Goal: Transaction & Acquisition: Purchase product/service

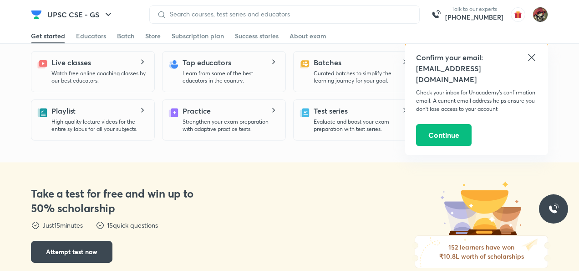
click at [529, 59] on icon at bounding box center [532, 57] width 11 height 11
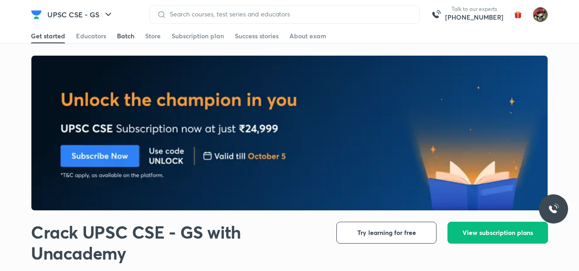
click at [127, 36] on div "Batch" at bounding box center [125, 35] width 17 height 9
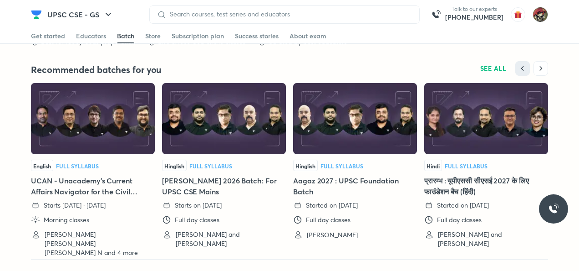
scroll to position [2009, 0]
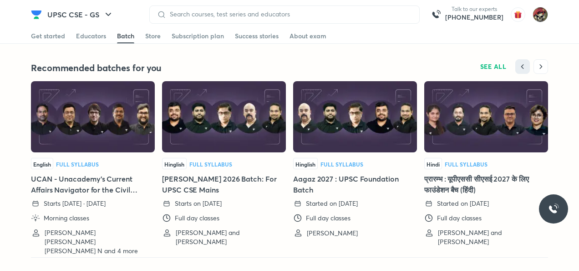
click at [474, 215] on p "Full day classes" at bounding box center [459, 217] width 45 height 9
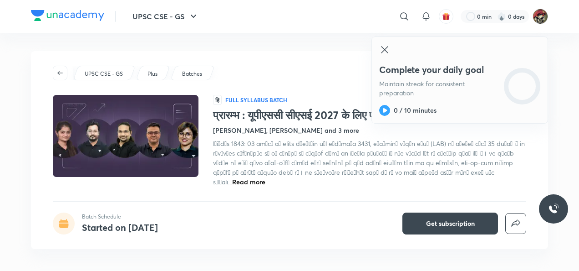
click at [266, 177] on span "Read more" at bounding box center [248, 181] width 33 height 9
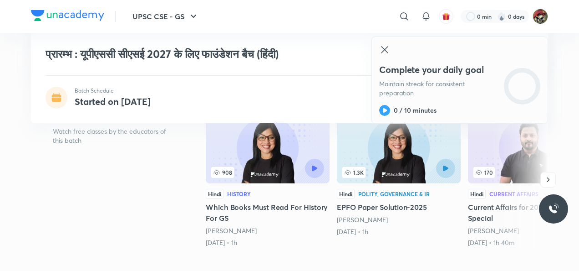
scroll to position [288, 0]
click at [381, 49] on icon at bounding box center [384, 49] width 11 height 11
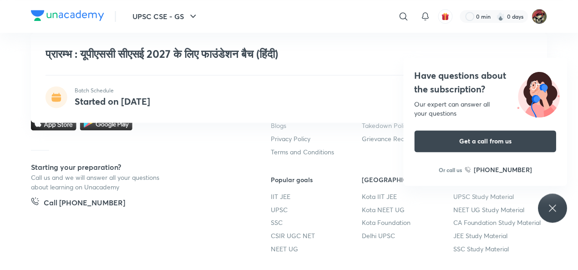
scroll to position [2624, 0]
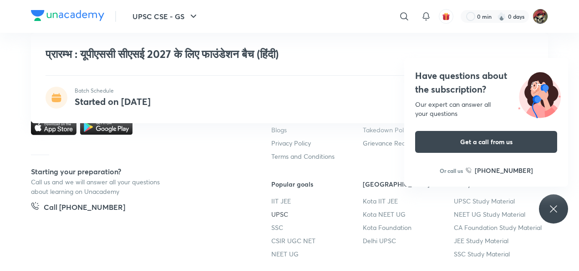
click at [275, 209] on link "UPSC" at bounding box center [317, 214] width 92 height 10
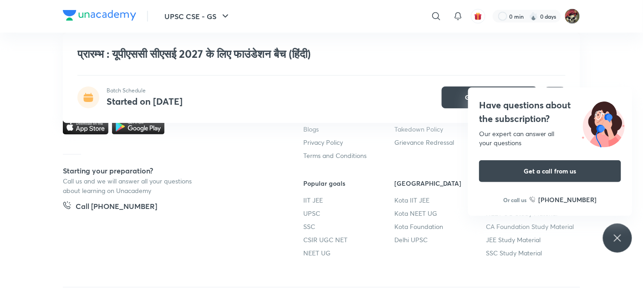
click at [86, 16] on img at bounding box center [99, 15] width 73 height 11
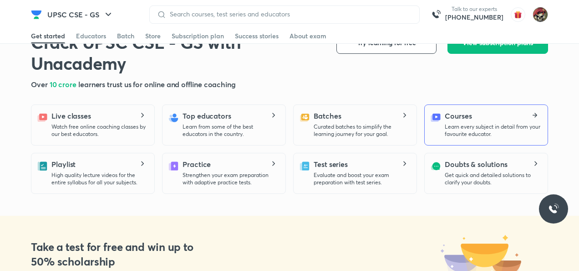
click at [548, 41] on div at bounding box center [548, 41] width 0 height 0
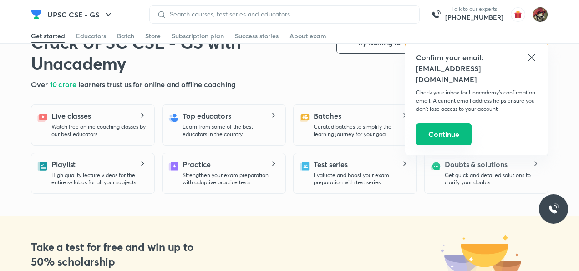
click at [451, 123] on button "Continue" at bounding box center [444, 134] width 56 height 22
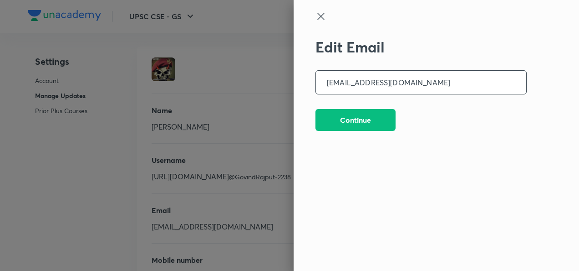
scroll to position [2297, 0]
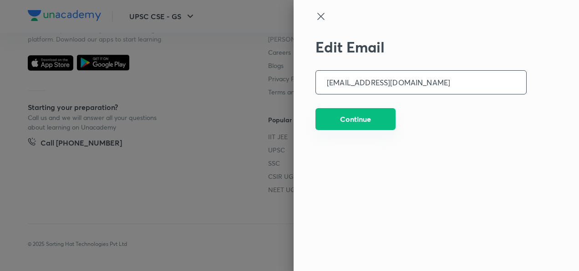
click at [370, 121] on button "Continue" at bounding box center [356, 119] width 80 height 22
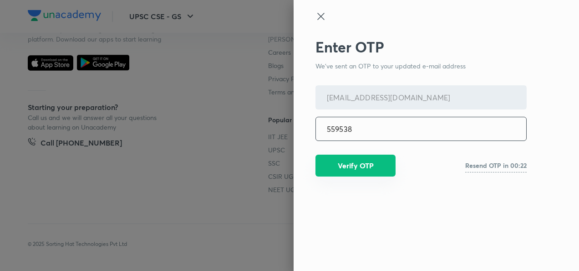
type input "559538"
click at [360, 168] on button "Verify OTP" at bounding box center [356, 165] width 80 height 22
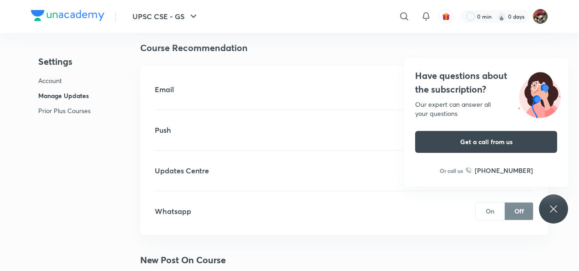
scroll to position [1704, 0]
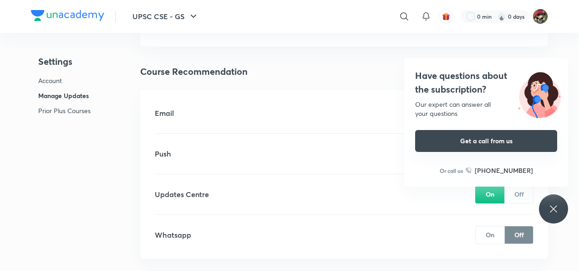
click at [497, 138] on button "Get a call from us" at bounding box center [486, 141] width 142 height 22
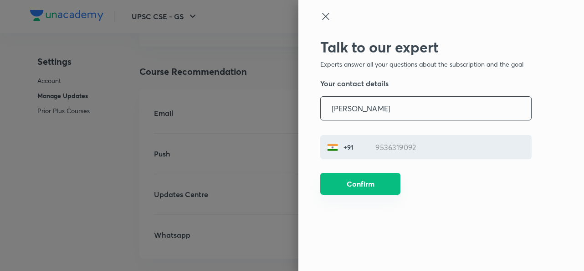
click at [353, 176] on button "Confirm" at bounding box center [360, 184] width 80 height 22
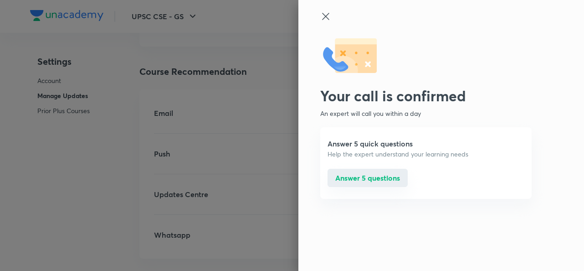
click at [342, 177] on button "Answer 5 questions" at bounding box center [367, 178] width 80 height 18
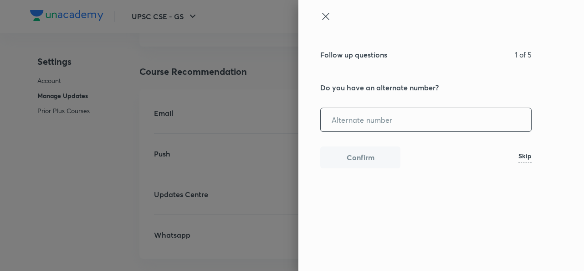
click at [323, 16] on icon at bounding box center [325, 16] width 11 height 11
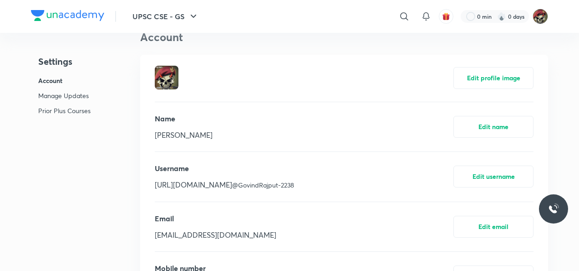
scroll to position [266, 0]
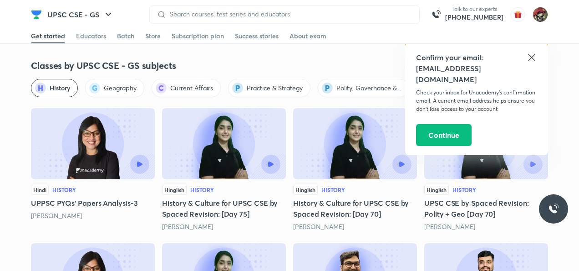
scroll to position [1063, 0]
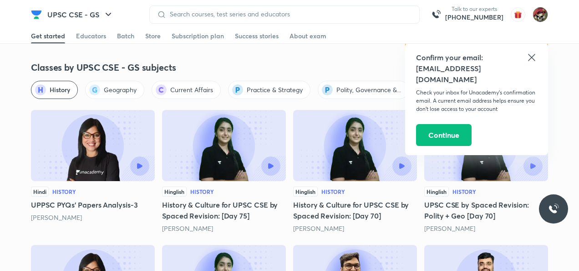
click at [50, 88] on span "History" at bounding box center [60, 89] width 20 height 9
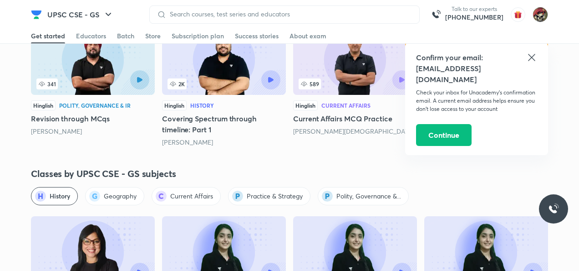
scroll to position [964, 0]
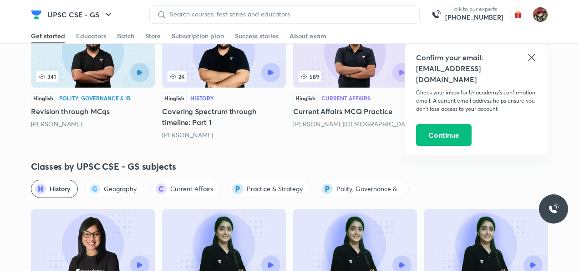
click at [64, 189] on span "History" at bounding box center [60, 188] width 20 height 9
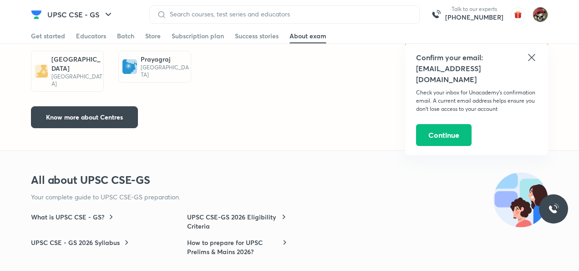
scroll to position [2808, 0]
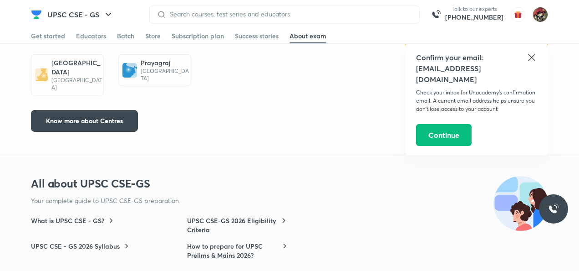
click at [537, 53] on icon at bounding box center [532, 57] width 11 height 11
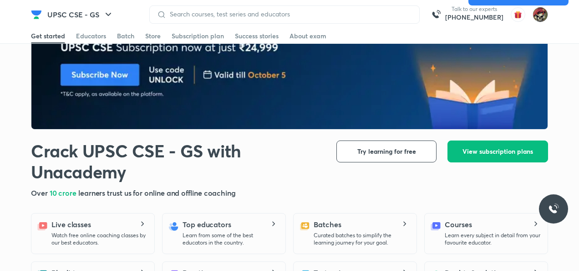
scroll to position [0, 0]
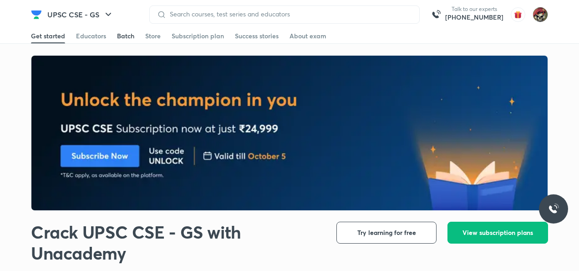
click at [126, 36] on div "Batch" at bounding box center [125, 35] width 17 height 9
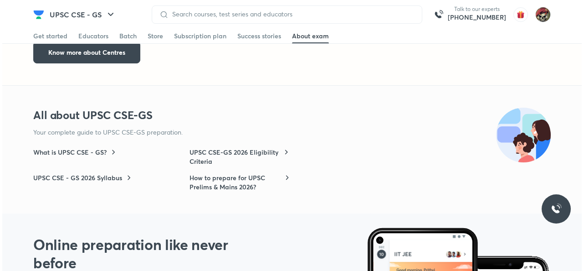
scroll to position [2881, 0]
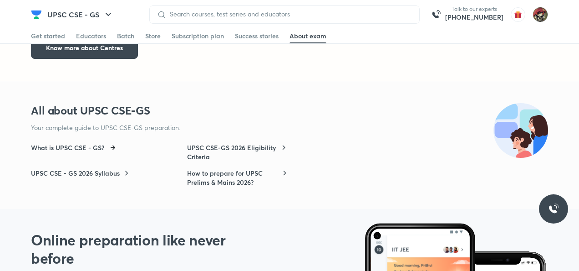
click at [99, 143] on h6 "What is UPSC CSE - GS?" at bounding box center [67, 147] width 73 height 9
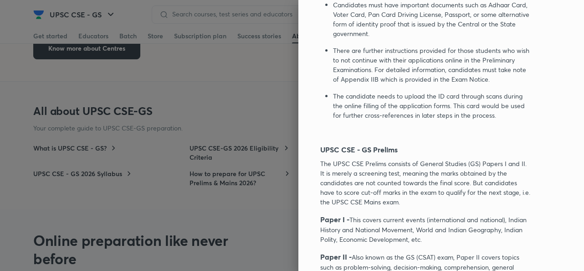
click at [223, 186] on div at bounding box center [292, 135] width 584 height 271
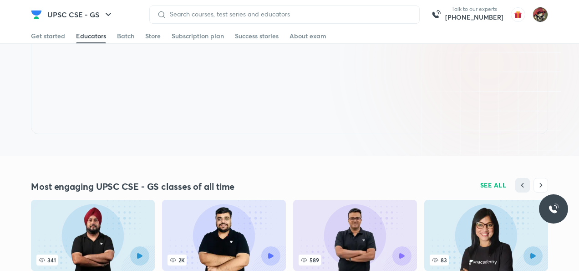
scroll to position [0, 0]
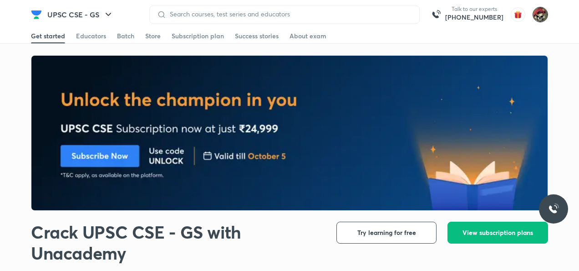
click at [547, 14] on img at bounding box center [540, 14] width 15 height 15
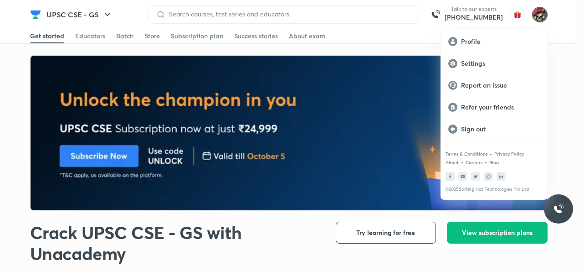
click at [413, 105] on div at bounding box center [292, 135] width 584 height 271
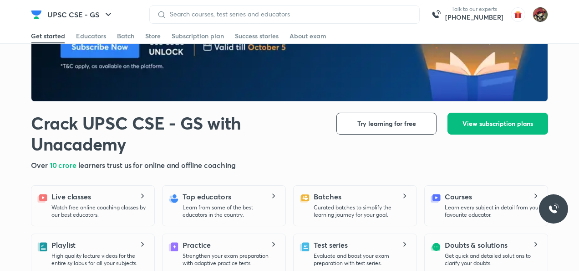
scroll to position [121, 0]
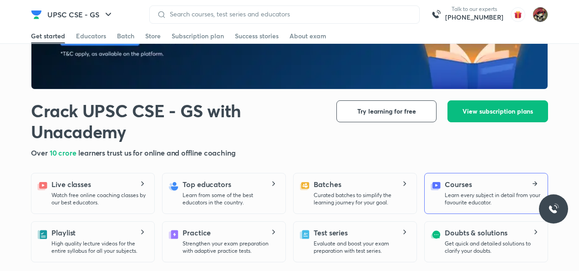
click at [440, 186] on icon at bounding box center [437, 185] width 8 height 6
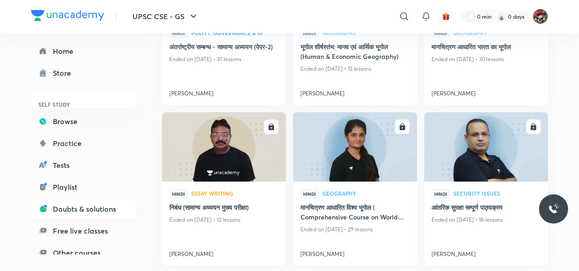
scroll to position [11, 0]
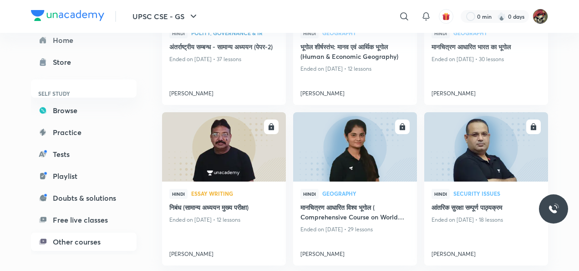
click at [75, 246] on link "Other courses" at bounding box center [84, 241] width 106 height 18
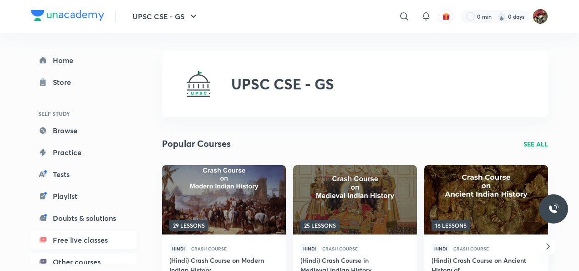
click at [96, 243] on link "Free live classes" at bounding box center [84, 239] width 106 height 18
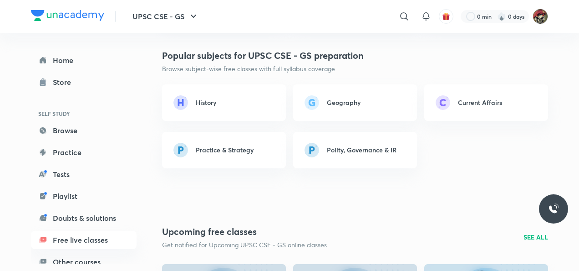
scroll to position [797, 0]
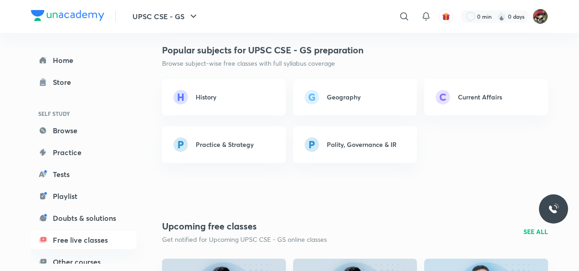
click at [240, 112] on link "History" at bounding box center [224, 97] width 124 height 36
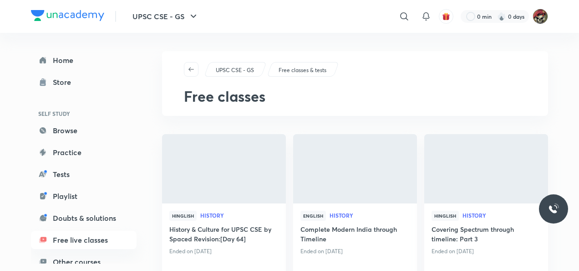
click at [262, 91] on h1 "Free classes" at bounding box center [366, 95] width 364 height 17
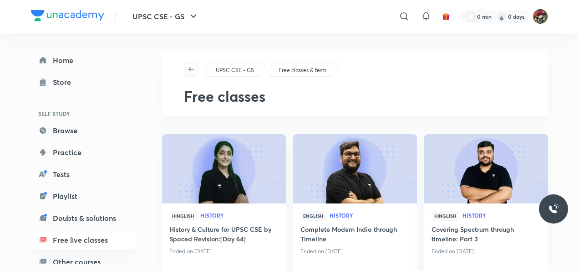
click at [194, 68] on icon "button" at bounding box center [191, 69] width 7 height 7
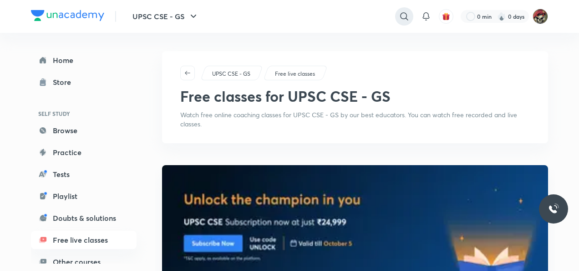
click at [407, 13] on icon at bounding box center [404, 16] width 11 height 11
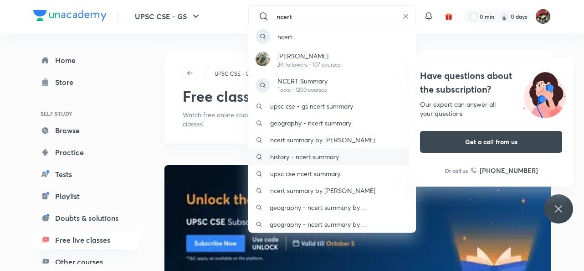
type input "ncert"
click at [296, 155] on p "history - ncert summary" at bounding box center [304, 157] width 69 height 10
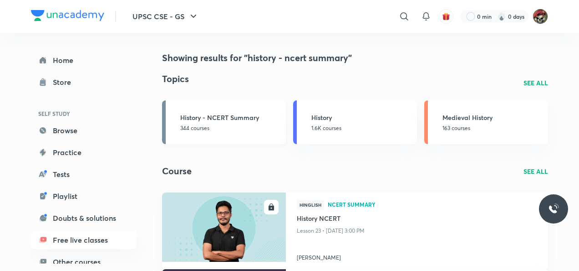
click at [230, 116] on h3 "History - NCERT Summary" at bounding box center [230, 118] width 100 height 10
click at [278, 130] on p "344 courses" at bounding box center [230, 128] width 100 height 8
click at [469, 128] on p "163 courses" at bounding box center [493, 128] width 100 height 8
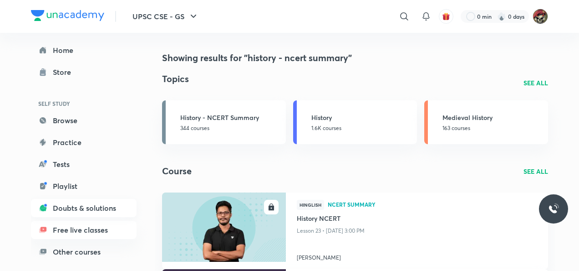
scroll to position [11, 0]
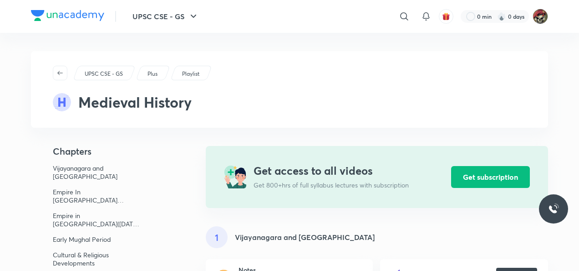
click at [191, 76] on p "Playlist" at bounding box center [190, 74] width 17 height 8
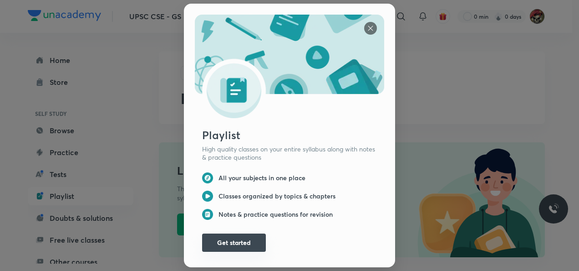
click at [232, 235] on button "Get started" at bounding box center [234, 242] width 64 height 18
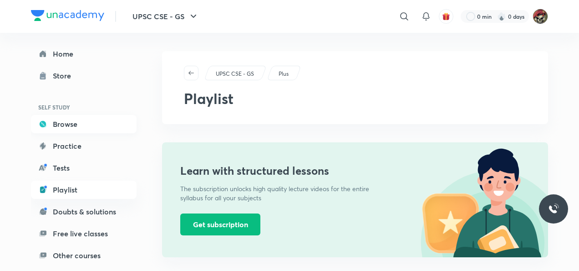
scroll to position [11, 0]
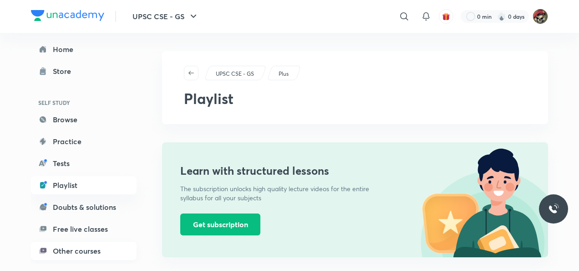
click at [66, 253] on link "Other courses" at bounding box center [84, 250] width 106 height 18
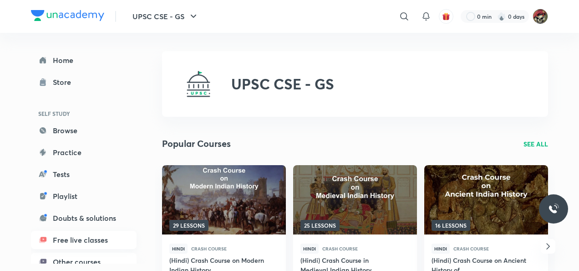
click at [83, 235] on link "Free live classes" at bounding box center [84, 239] width 106 height 18
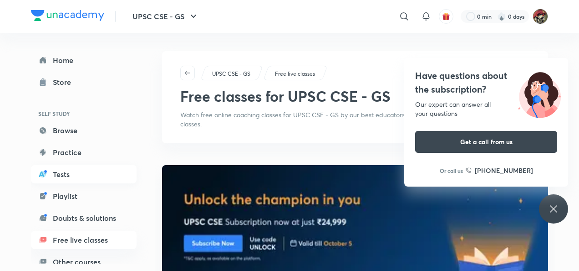
scroll to position [11, 0]
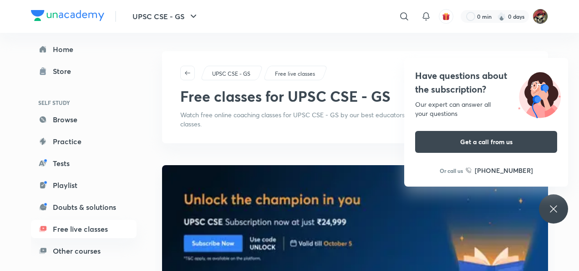
click at [443, 16] on img "button" at bounding box center [446, 16] width 8 height 8
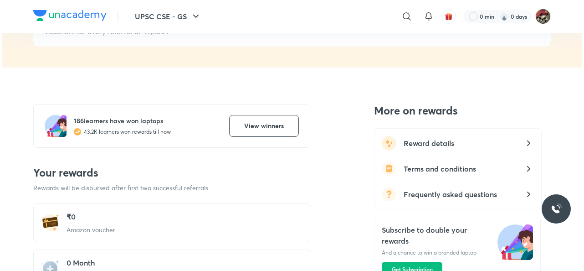
scroll to position [30, 0]
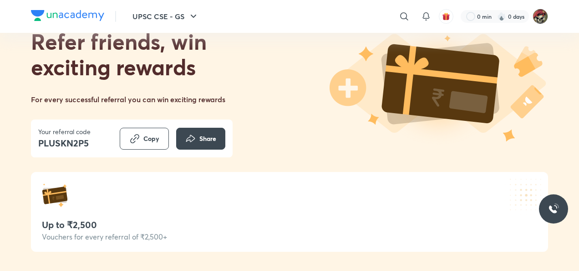
click at [50, 193] on img at bounding box center [55, 196] width 26 height 26
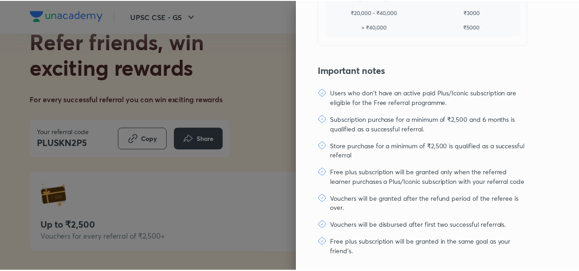
scroll to position [231, 0]
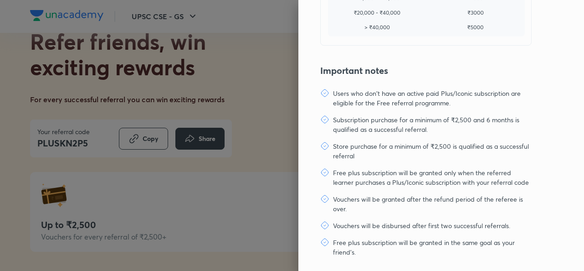
click at [209, 177] on div at bounding box center [292, 135] width 584 height 271
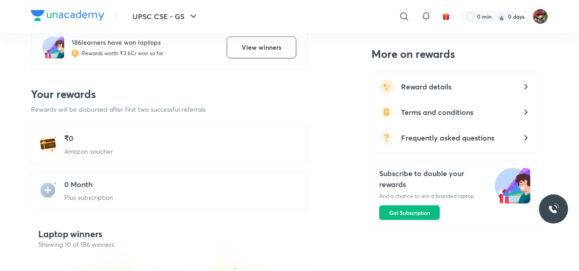
scroll to position [303, 0]
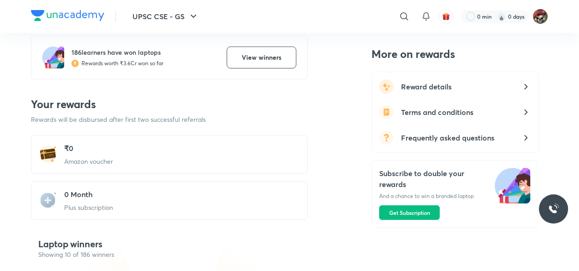
click at [117, 163] on div "₹0 Amazon voucher" at bounding box center [169, 154] width 277 height 39
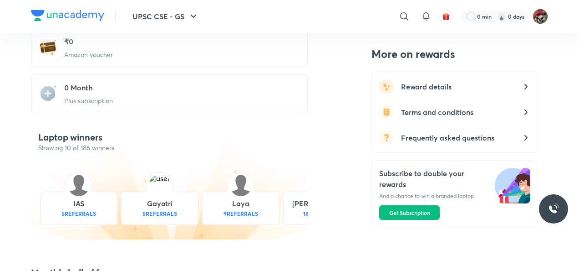
scroll to position [258, 0]
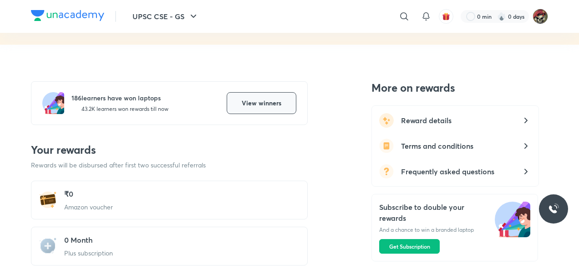
click at [263, 100] on span "View winners" at bounding box center [262, 102] width 40 height 9
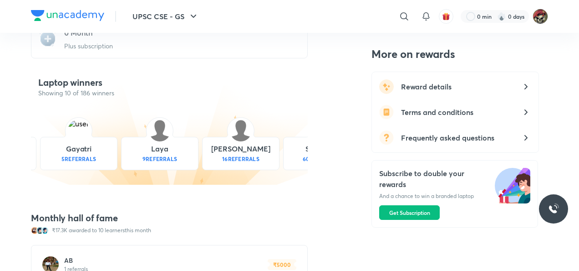
scroll to position [498, 0]
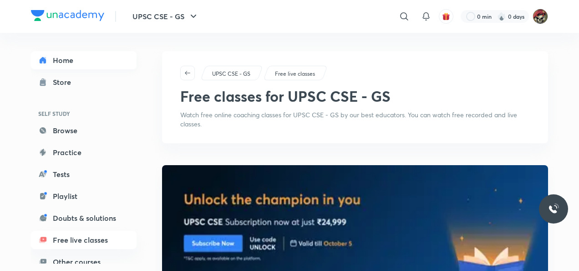
click at [58, 66] on link "Home" at bounding box center [84, 60] width 106 height 18
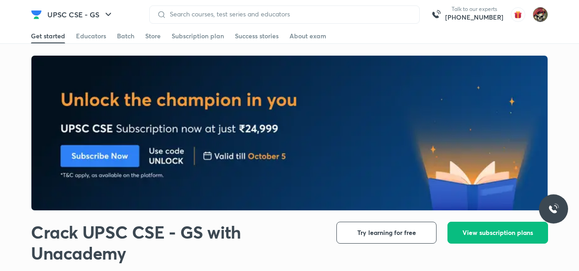
click at [353, 168] on img at bounding box center [289, 133] width 517 height 155
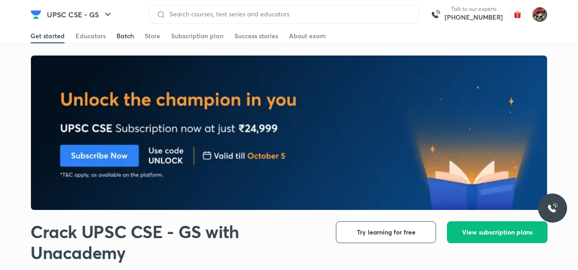
click at [128, 40] on div "Batch" at bounding box center [125, 35] width 17 height 9
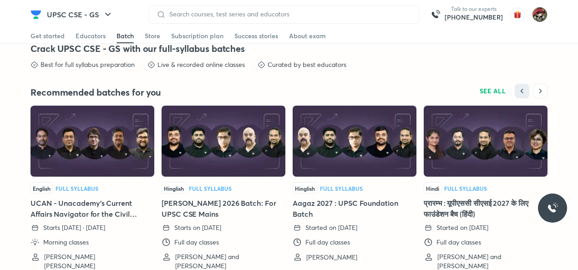
scroll to position [1985, 0]
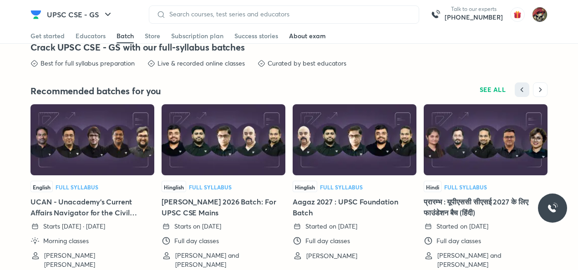
click at [311, 41] on link "About exam" at bounding box center [307, 36] width 37 height 15
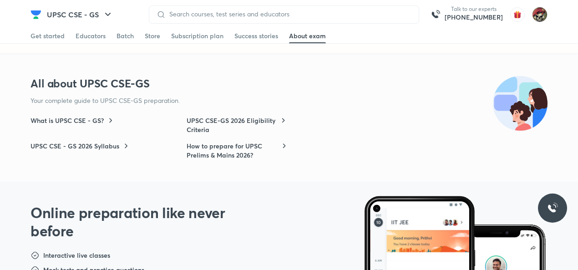
scroll to position [2924, 0]
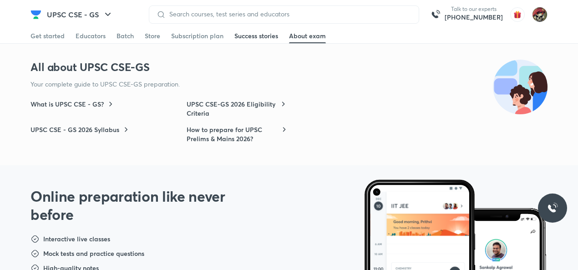
click at [261, 33] on div "Success stories" at bounding box center [257, 35] width 44 height 9
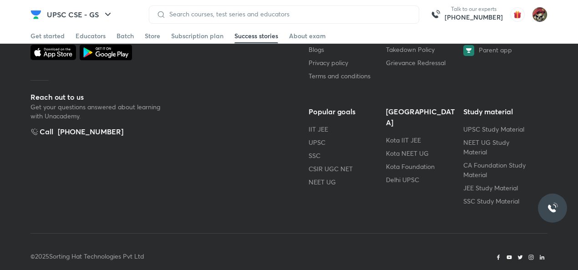
scroll to position [579, 0]
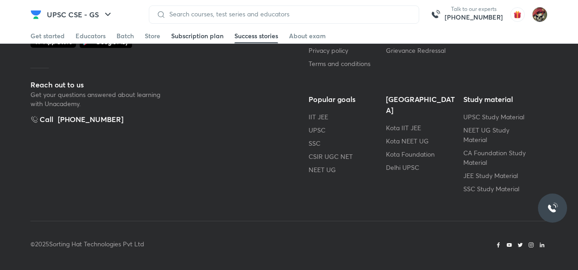
click at [199, 36] on div "Subscription plan" at bounding box center [197, 35] width 52 height 9
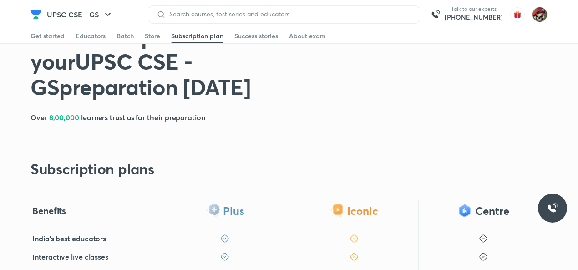
scroll to position [30, 0]
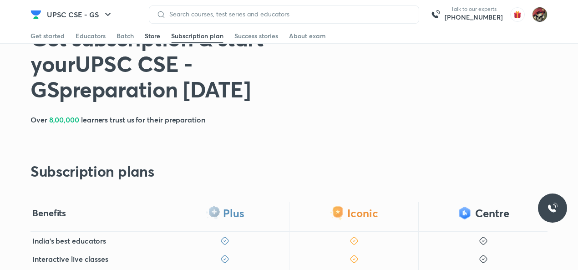
click at [155, 42] on span at bounding box center [152, 42] width 15 height 1
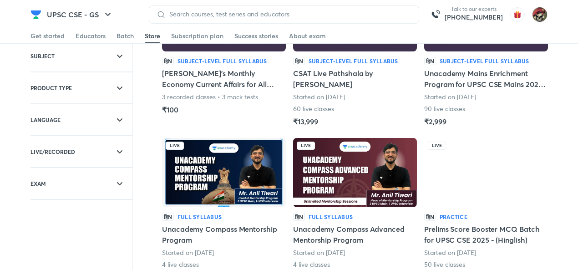
scroll to position [129, 0]
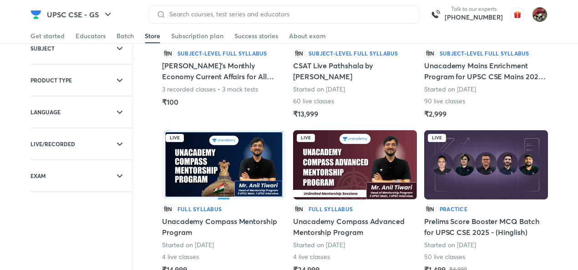
click at [216, 168] on img at bounding box center [224, 164] width 124 height 69
click at [125, 41] on link "Batch" at bounding box center [125, 36] width 17 height 15
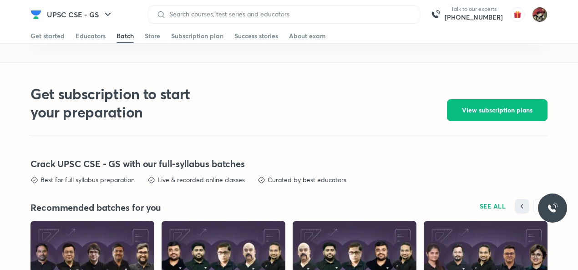
scroll to position [1992, 0]
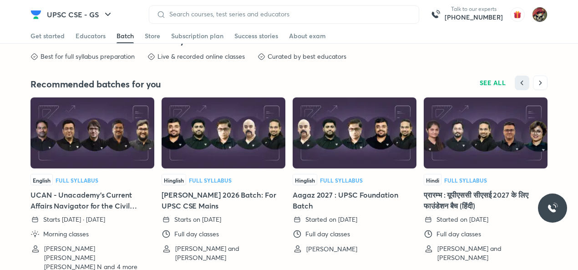
click at [503, 134] on img at bounding box center [486, 132] width 124 height 71
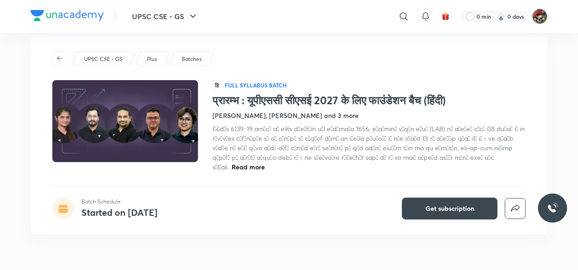
scroll to position [61, 0]
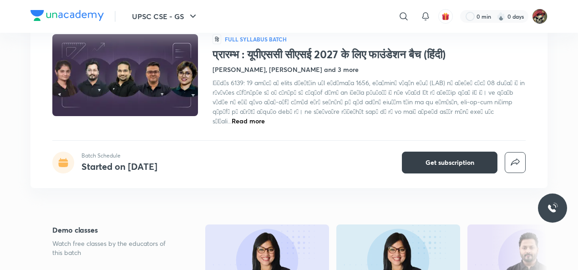
click at [456, 152] on button "Get subscription" at bounding box center [450, 163] width 96 height 22
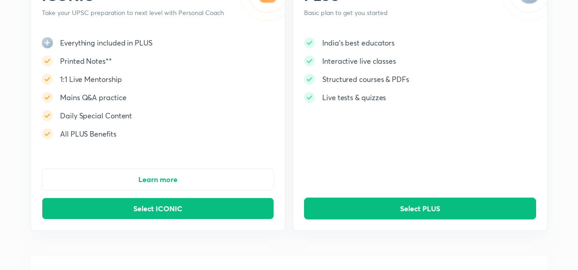
scroll to position [83, 0]
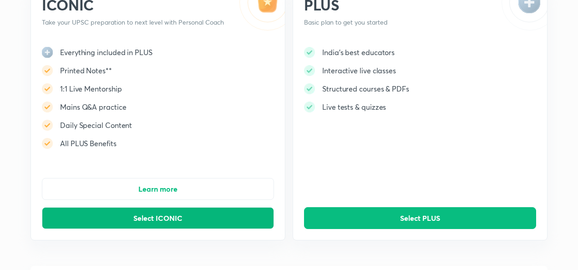
click at [175, 214] on span "Select ICONIC" at bounding box center [157, 218] width 49 height 9
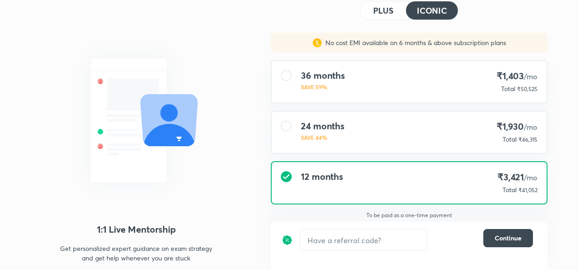
scroll to position [56, 0]
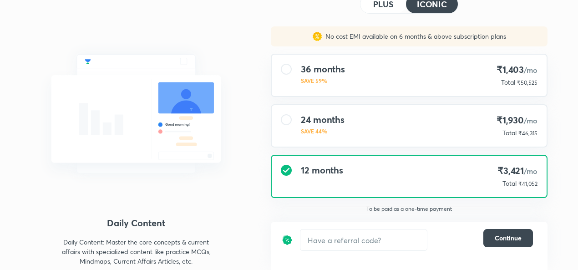
click at [379, 76] on div "36 months SAVE 59% ₹1,403 /mo Total ₹50,525" at bounding box center [409, 75] width 275 height 41
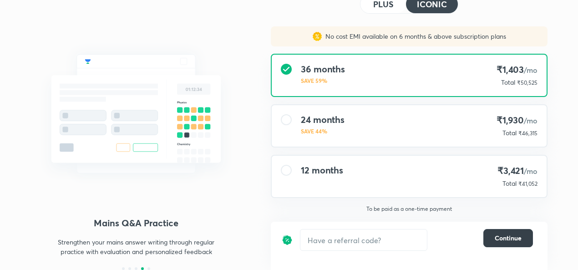
click at [489, 237] on button "Continue" at bounding box center [509, 238] width 50 height 18
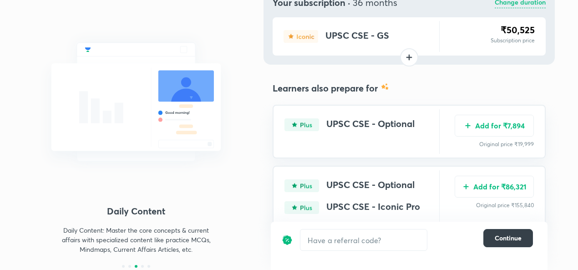
scroll to position [77, 0]
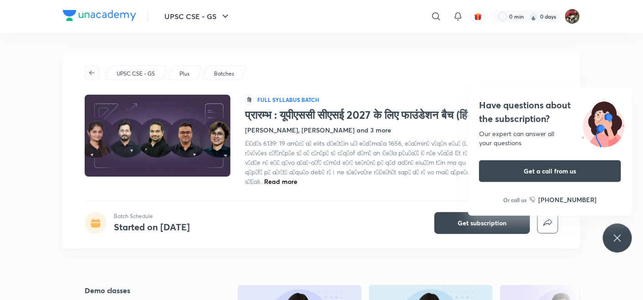
click at [92, 76] on icon "button" at bounding box center [91, 72] width 7 height 7
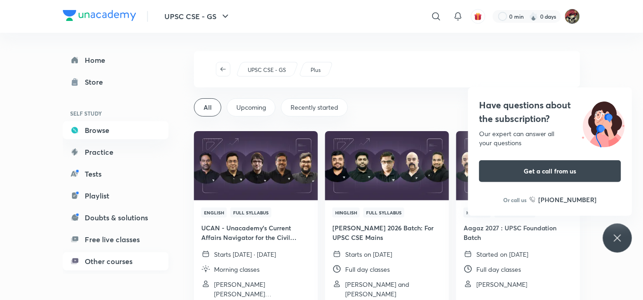
click at [126, 265] on link "Other courses" at bounding box center [116, 261] width 106 height 18
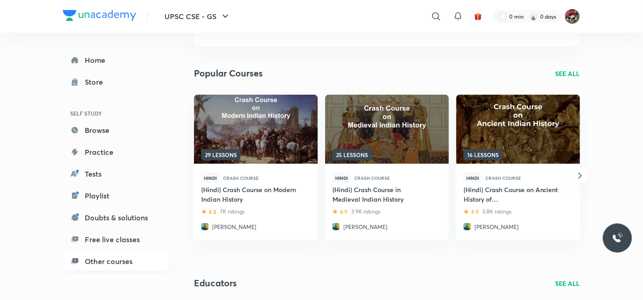
scroll to position [26, 0]
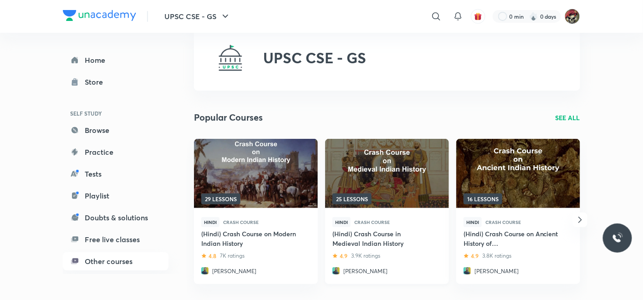
click at [356, 164] on img at bounding box center [387, 173] width 126 height 71
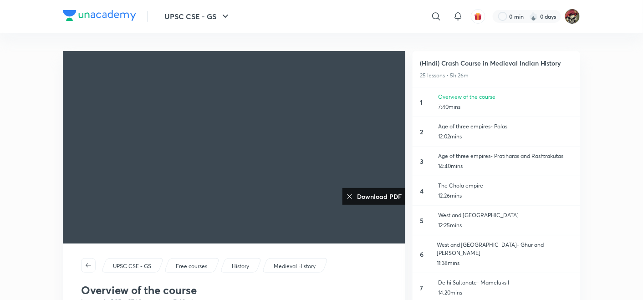
click at [349, 196] on icon at bounding box center [350, 196] width 5 height 5
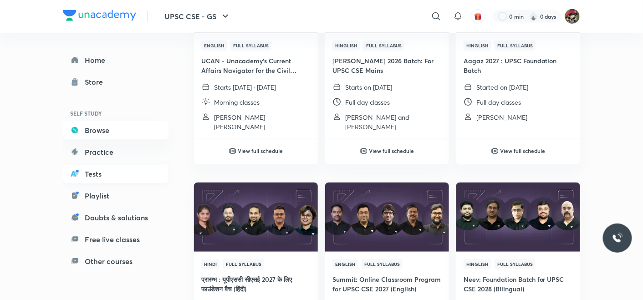
scroll to position [177, 0]
